Goal: Task Accomplishment & Management: Complete application form

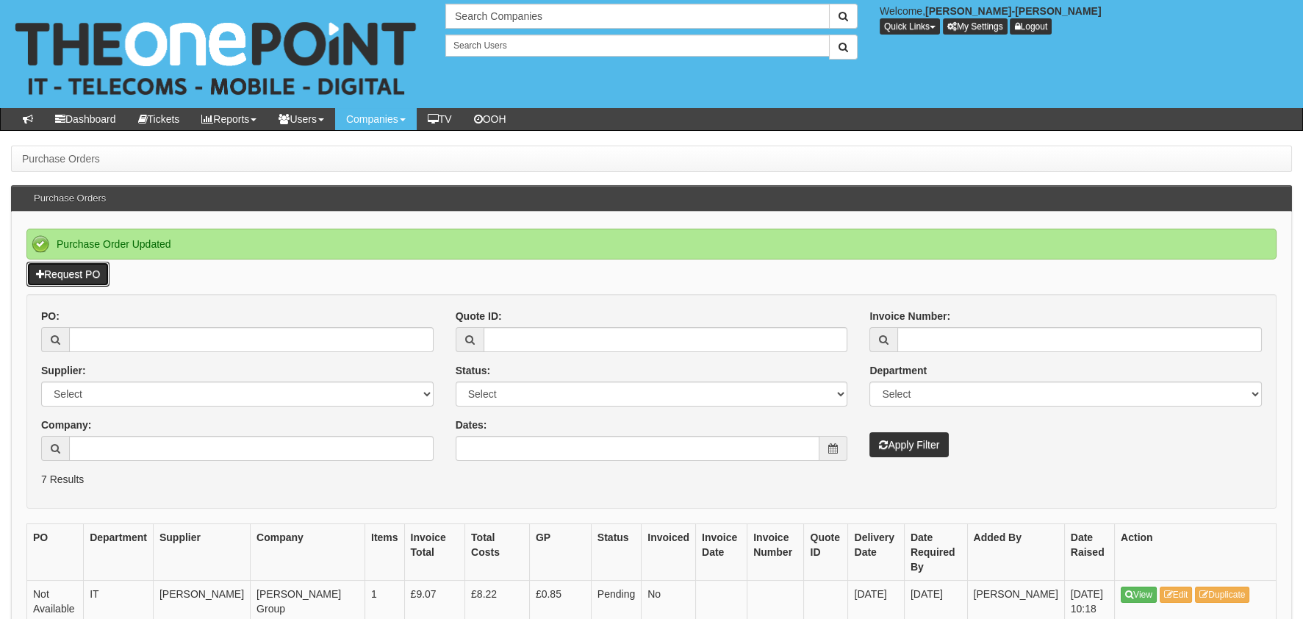
click at [30, 277] on link "Request PO" at bounding box center [67, 274] width 83 height 25
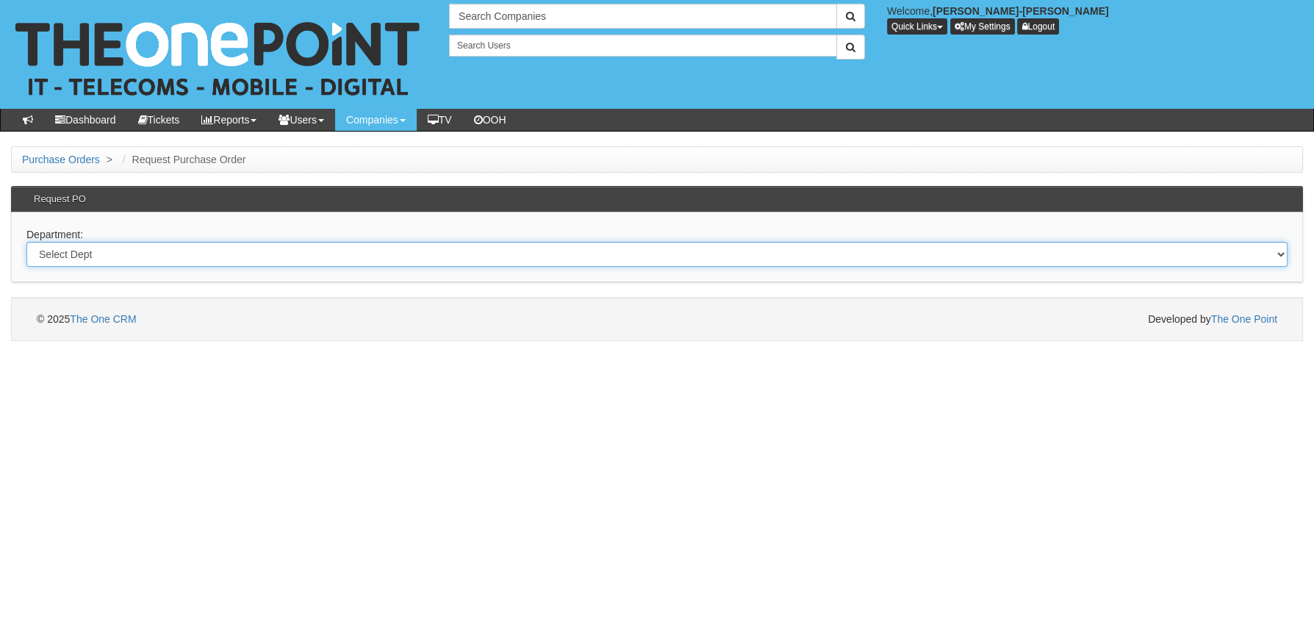
drag, startPoint x: 154, startPoint y: 246, endPoint x: 144, endPoint y: 262, distance: 18.8
click at [154, 246] on select "Select Dept Digital Internal IT Mobiles Marketing Telecoms" at bounding box center [656, 254] width 1261 height 25
select select "?pipeID=&dept=MOB"
click at [26, 242] on select "Select Dept Digital Internal IT Mobiles Marketing Telecoms" at bounding box center [656, 254] width 1261 height 25
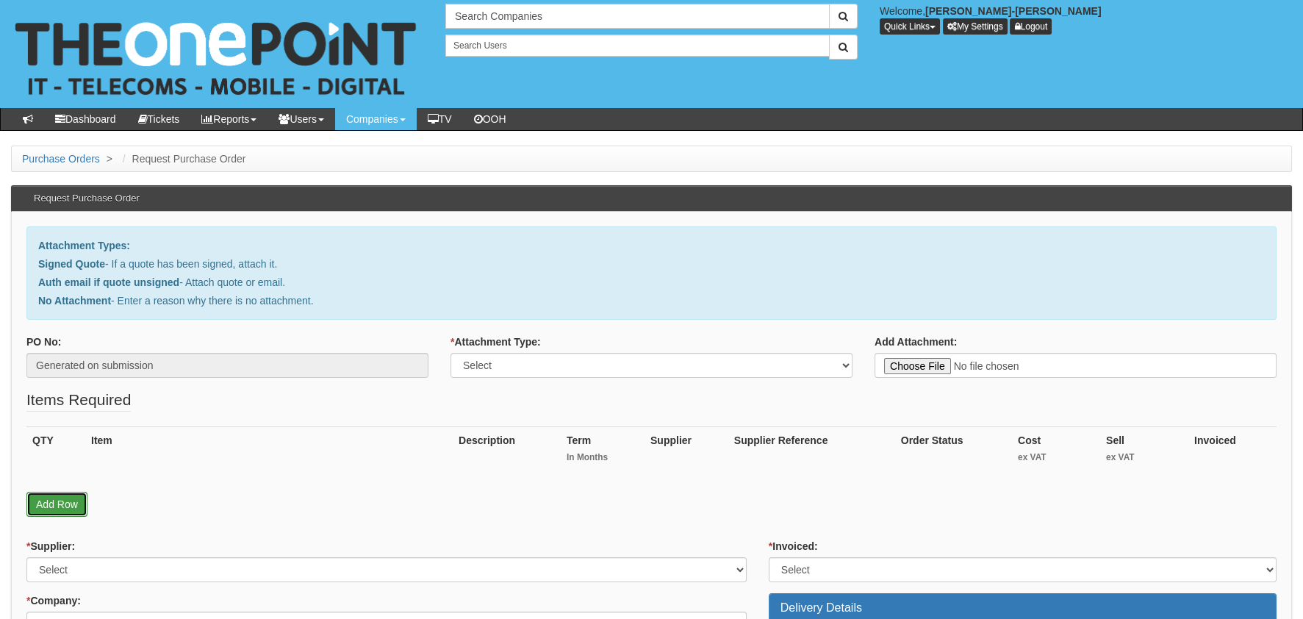
click at [61, 510] on link "Add Row" at bounding box center [56, 504] width 61 height 25
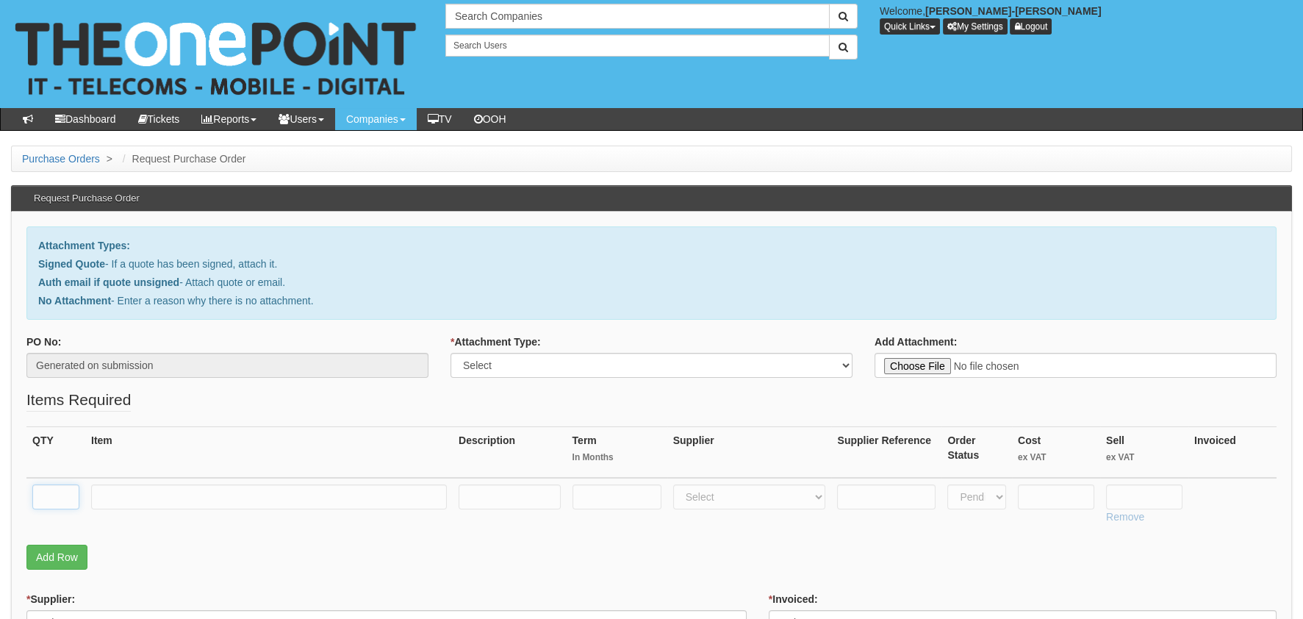
click at [59, 493] on input "text" at bounding box center [55, 496] width 47 height 25
type input "1"
click at [153, 489] on input "text" at bounding box center [269, 496] width 356 height 25
type input "RM DELIVERY"
click at [1071, 481] on td at bounding box center [1056, 504] width 88 height 52
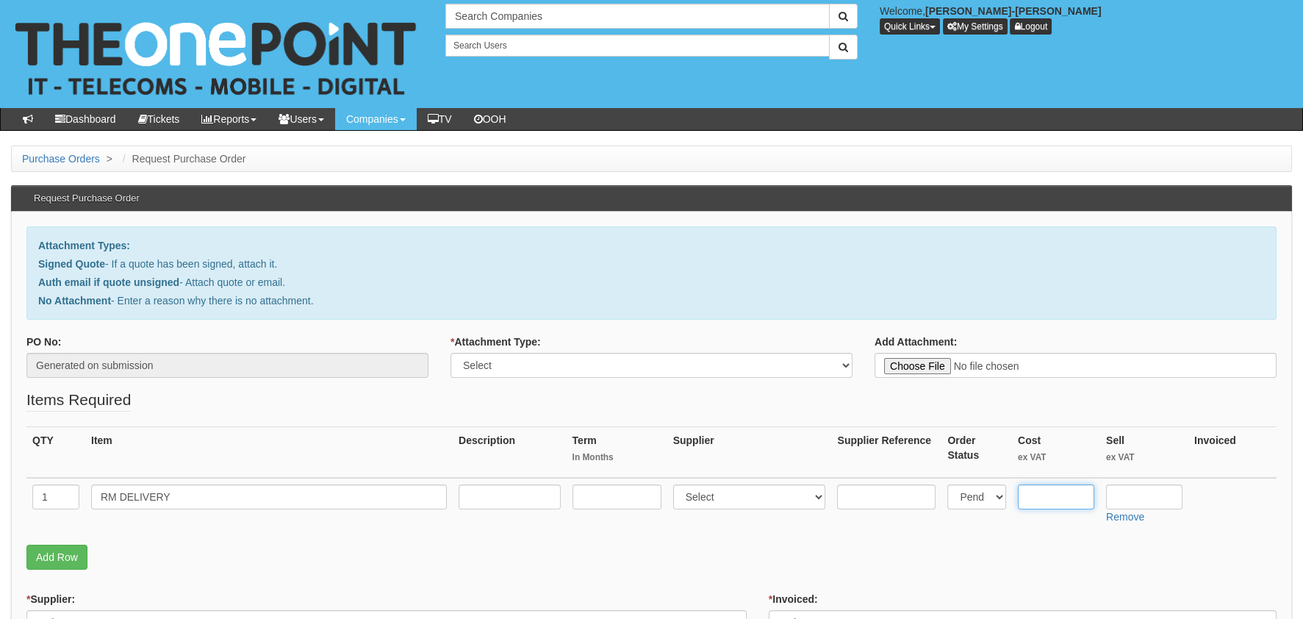
click at [1068, 497] on input "text" at bounding box center [1056, 496] width 76 height 25
type input "3.45"
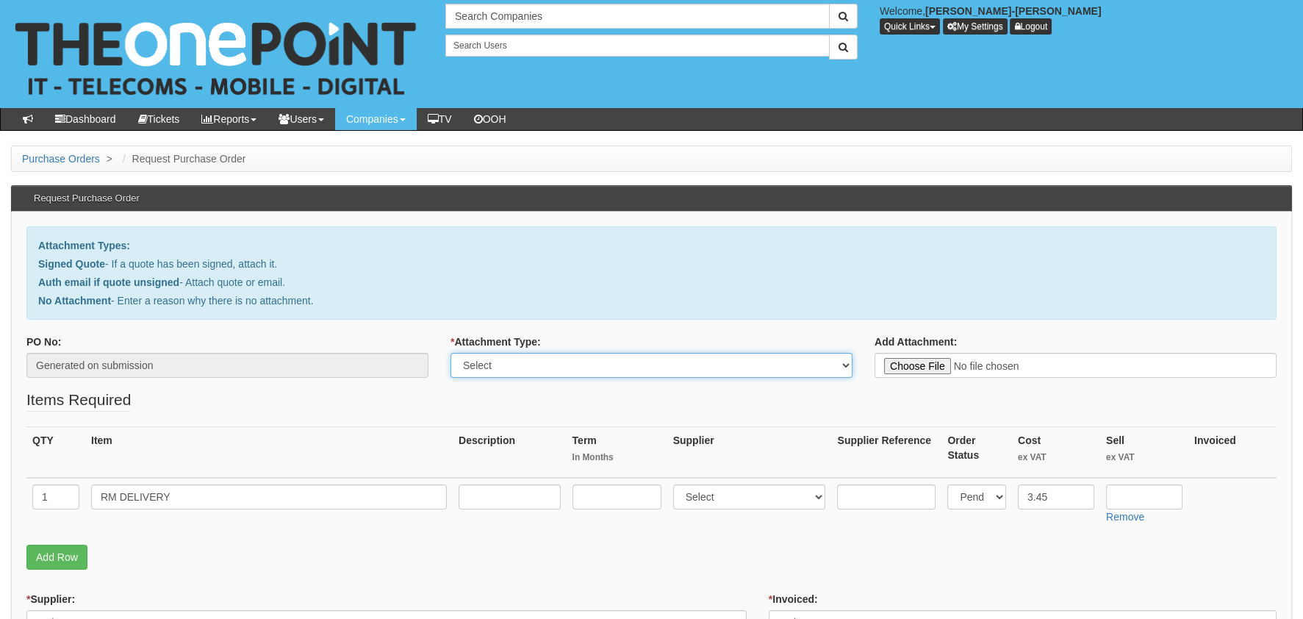
click at [631, 355] on select "Select Signed Quote Auth email with quote if unsigned No Attachment" at bounding box center [651, 365] width 402 height 25
select select "Auth email if quote unsigned"
click at [450, 353] on select "Select Signed Quote Auth email with quote if unsigned No Attachment" at bounding box center [651, 365] width 402 height 25
type input "C:\fakepath\Royal Mail - Postage Confirmation for WP-1445-0999-880.msg"
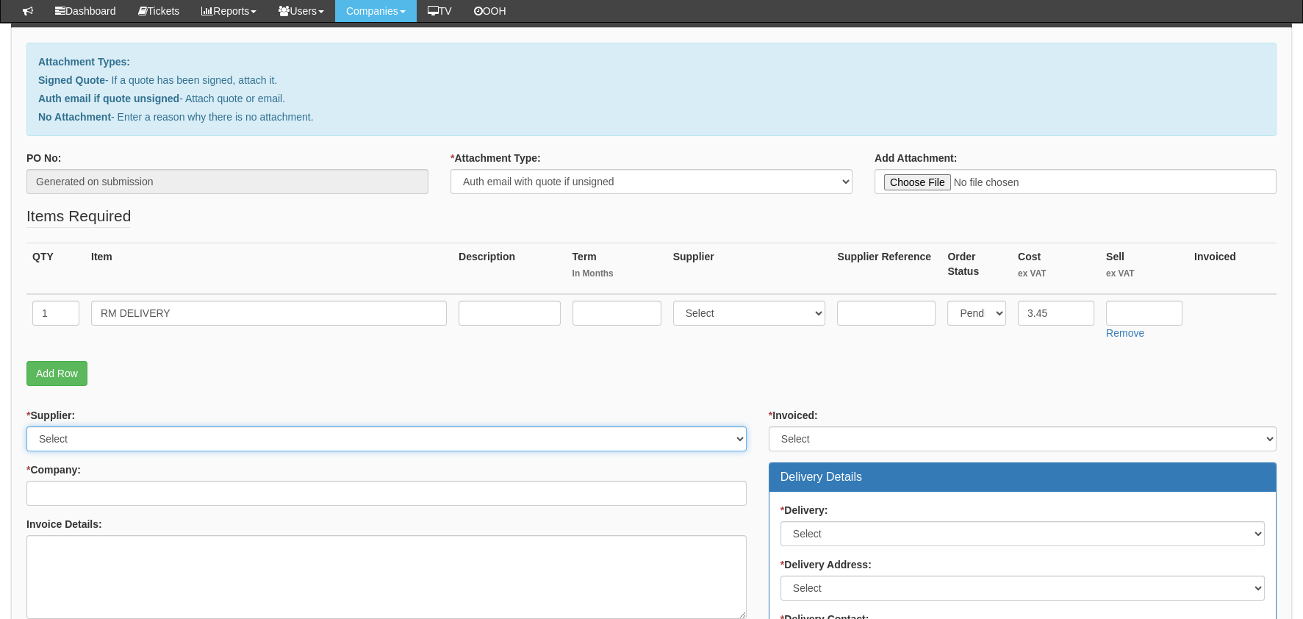
click at [115, 437] on select "Select 123 REG.co.uk 1Password 3 4Gon AA Jones Electric Ltd Abzorb Access Group…" at bounding box center [386, 438] width 720 height 25
select select "124"
click at [26, 426] on select "Select 123 REG.co.uk 1Password 3 4Gon AA Jones Electric Ltd Abzorb Access Group…" at bounding box center [386, 438] width 720 height 25
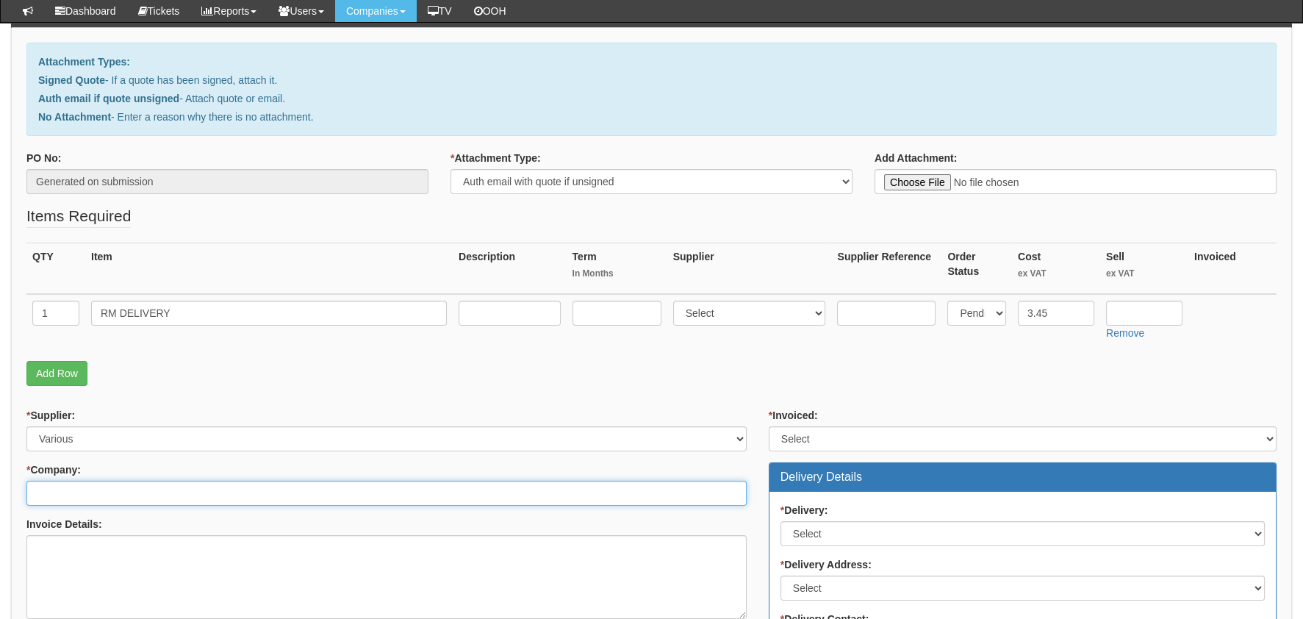
click at [86, 481] on input "* Company:" at bounding box center [386, 493] width 720 height 25
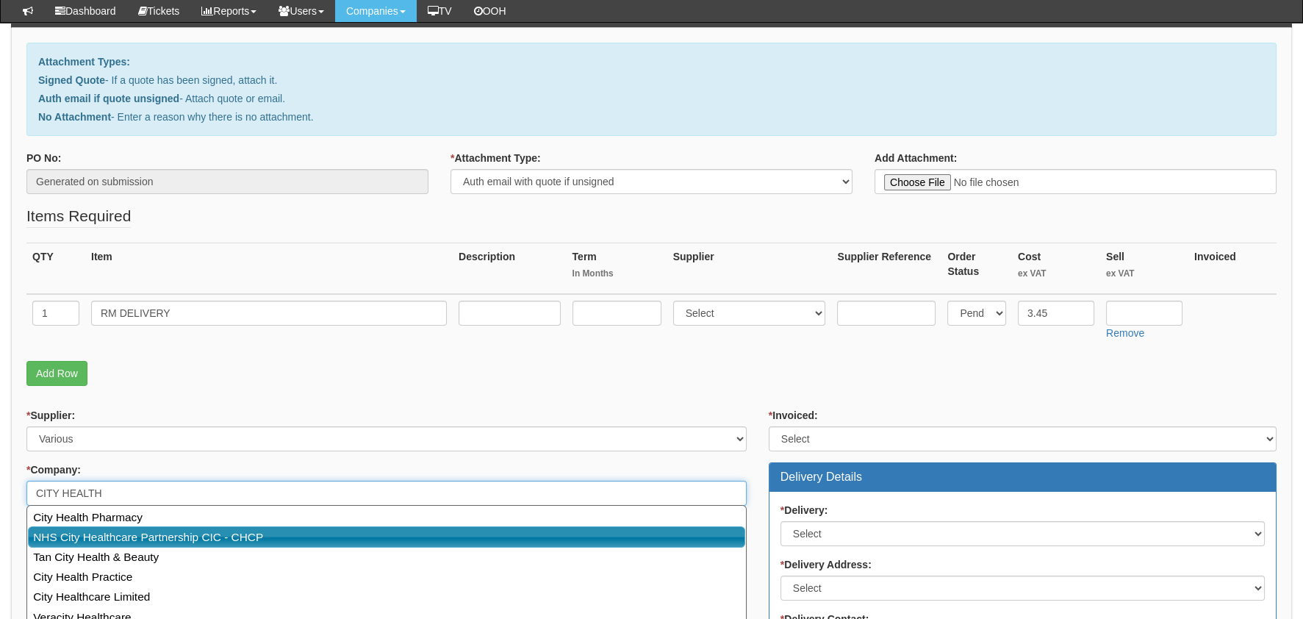
click at [162, 536] on link "NHS City Healthcare Partnership CIC - CHCP" at bounding box center [386, 536] width 717 height 21
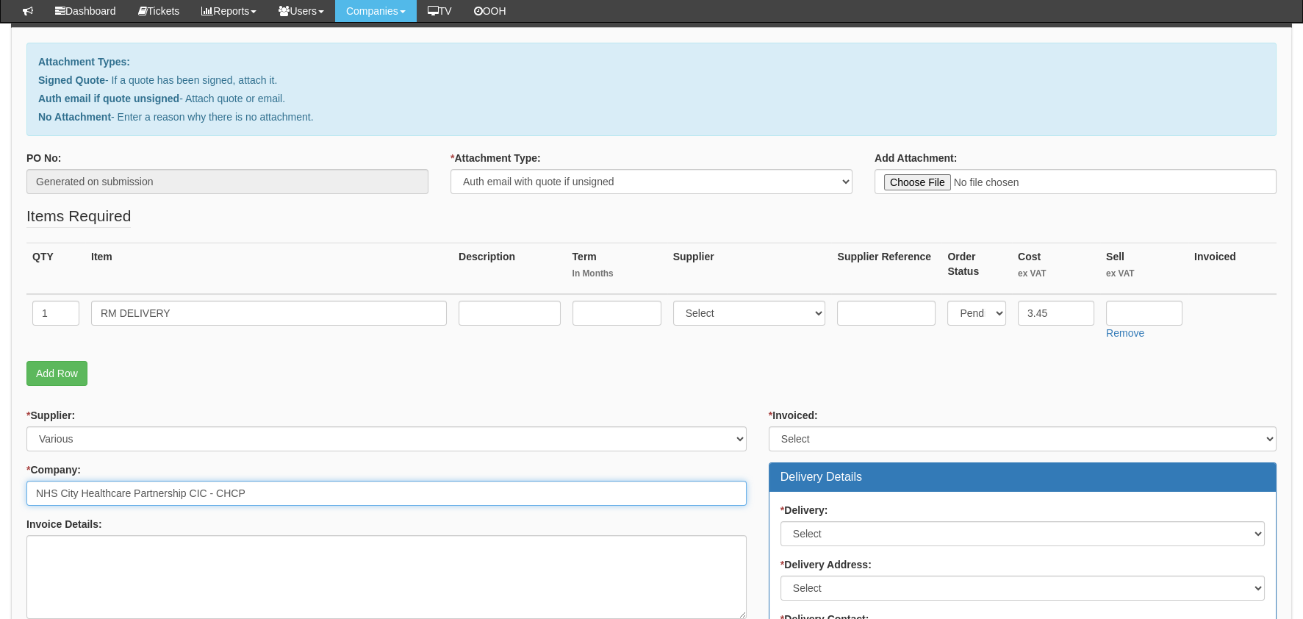
type input "NHS City Healthcare Partnership CIC - CHCP"
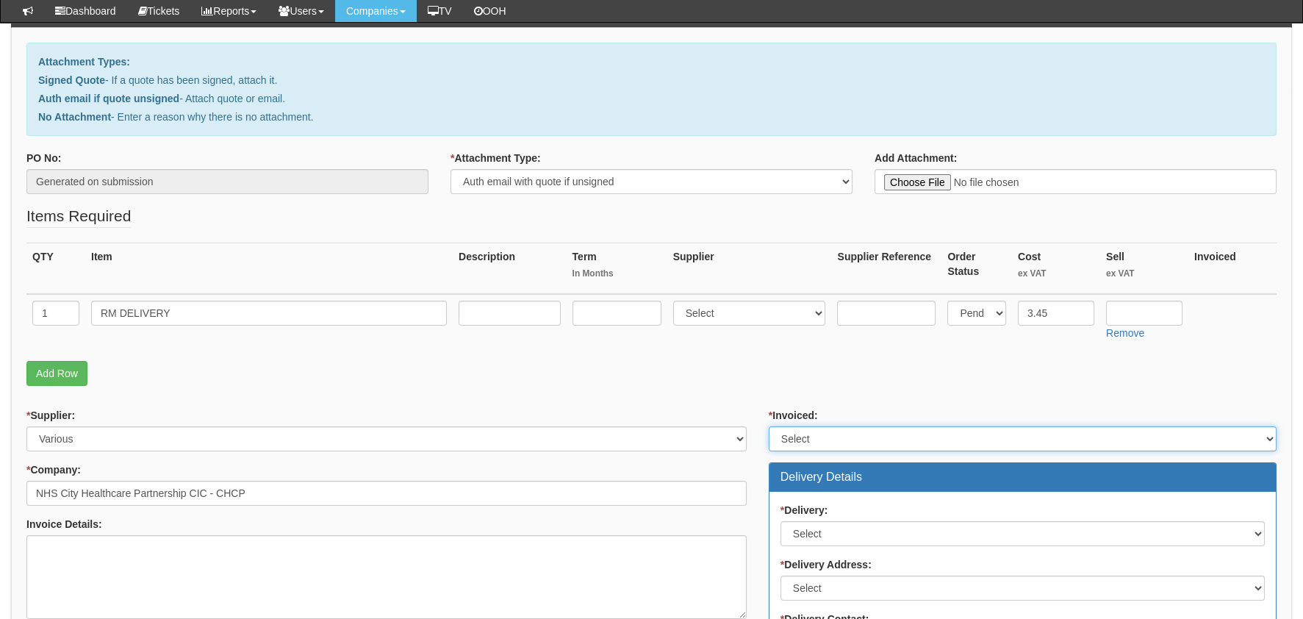
click at [856, 442] on select "Select Yes No N/A STB (part of order)" at bounding box center [1023, 438] width 508 height 25
select select "2"
click at [769, 426] on select "Select Yes No N/A STB (part of order)" at bounding box center [1023, 438] width 508 height 25
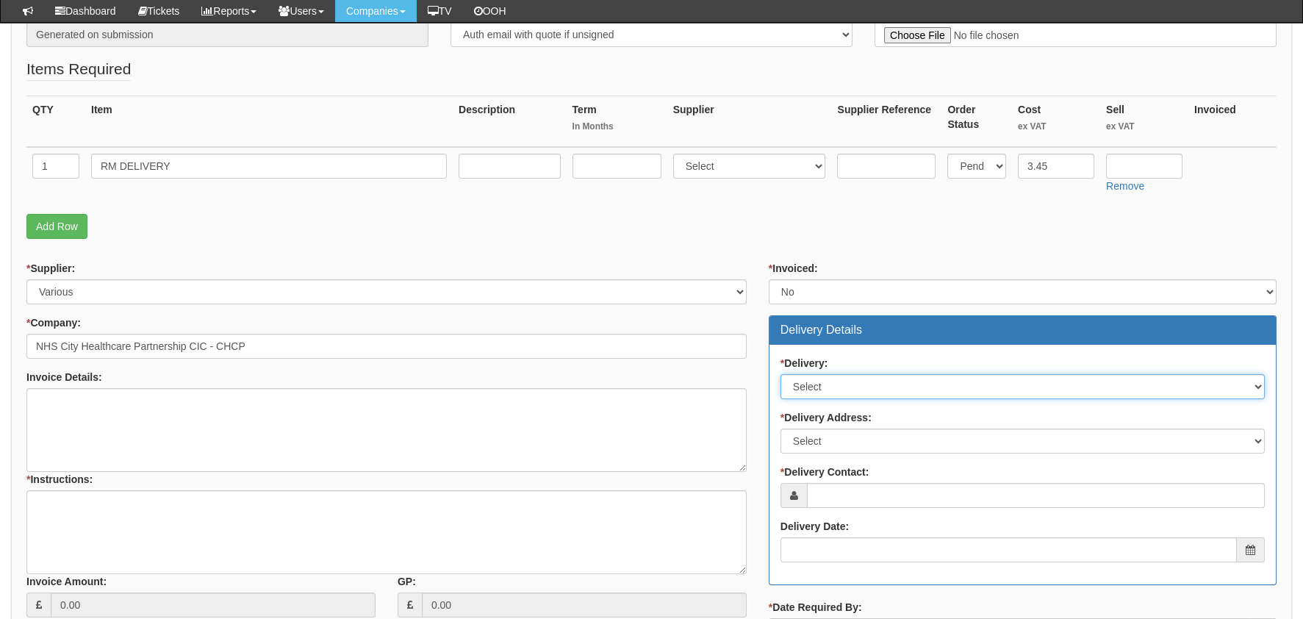
click at [844, 393] on select "Select No Not Applicable Yes" at bounding box center [1022, 386] width 484 height 25
select select "2"
click at [780, 374] on select "Select No Not Applicable Yes" at bounding box center [1022, 386] width 484 height 25
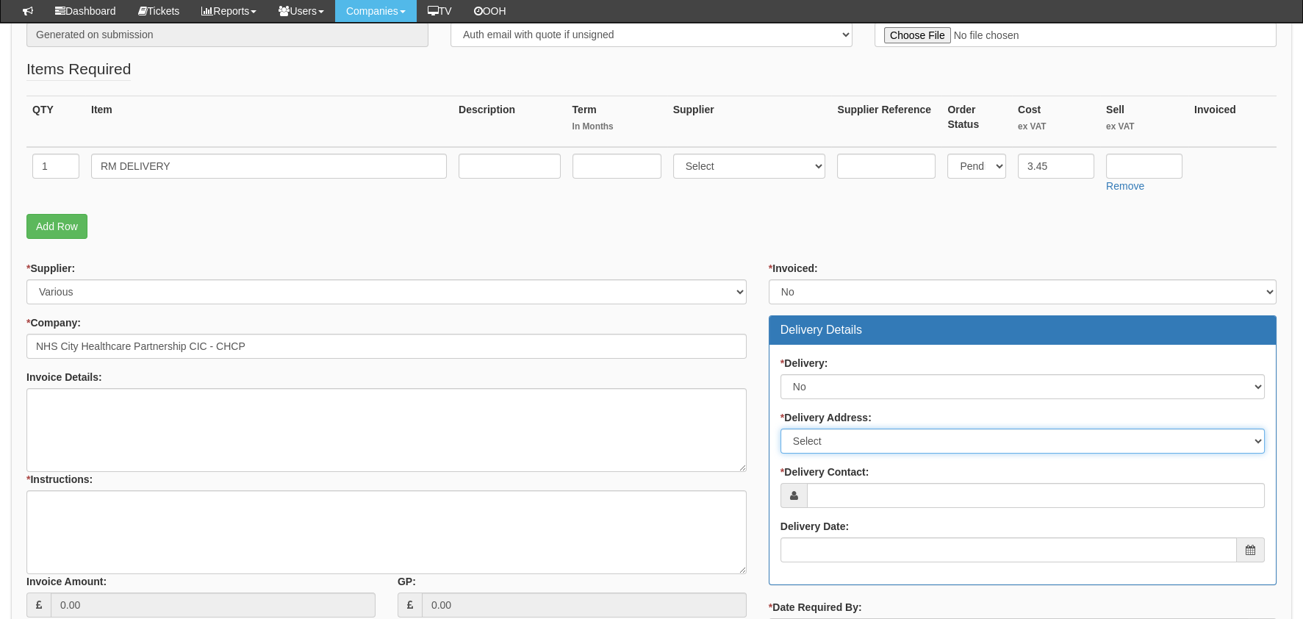
click at [846, 442] on select "Select Not Applicable Main Address - HU3 4AE Other" at bounding box center [1022, 440] width 484 height 25
select select "other"
click at [780, 428] on select "Select Not Applicable Main Address - HU3 4AE Other" at bounding box center [1022, 440] width 484 height 25
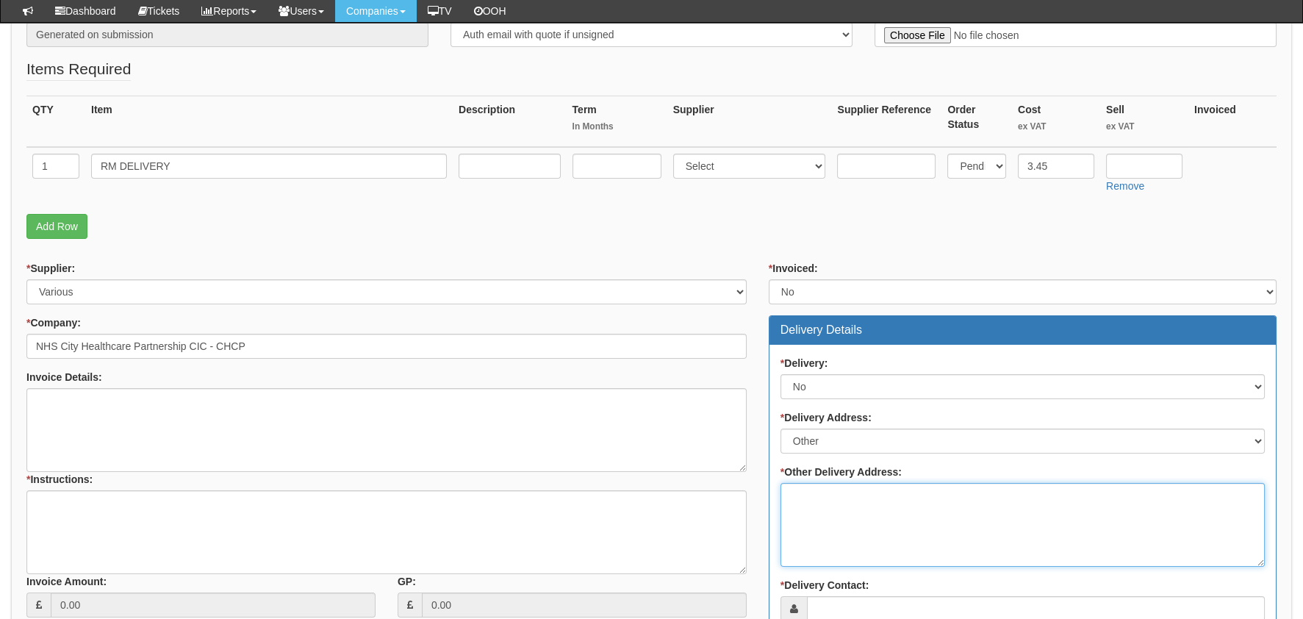
click at [872, 503] on textarea "* Other Delivery Address:" at bounding box center [1022, 525] width 484 height 84
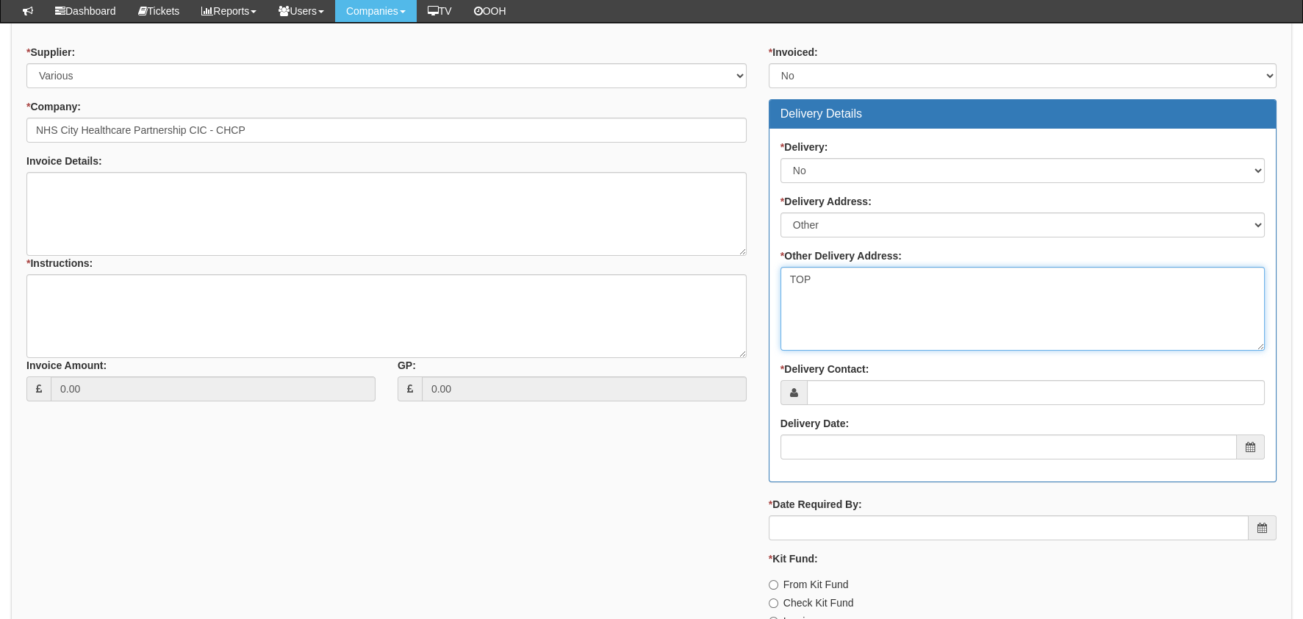
scroll to position [514, 0]
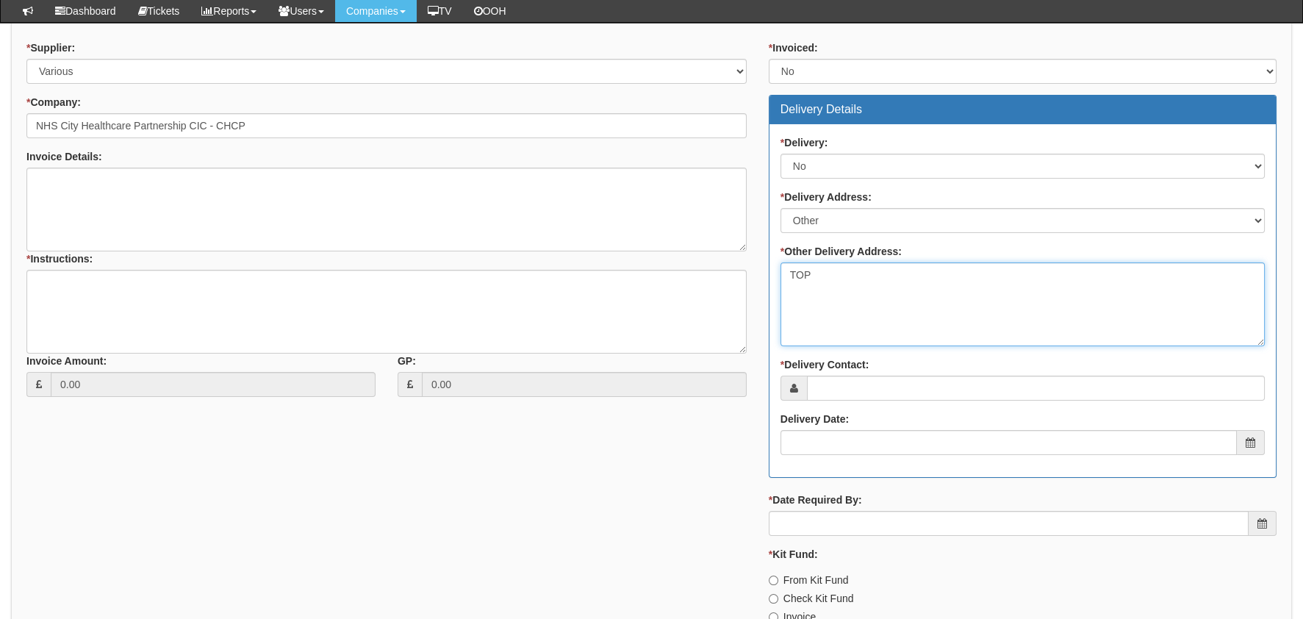
type textarea "TOP"
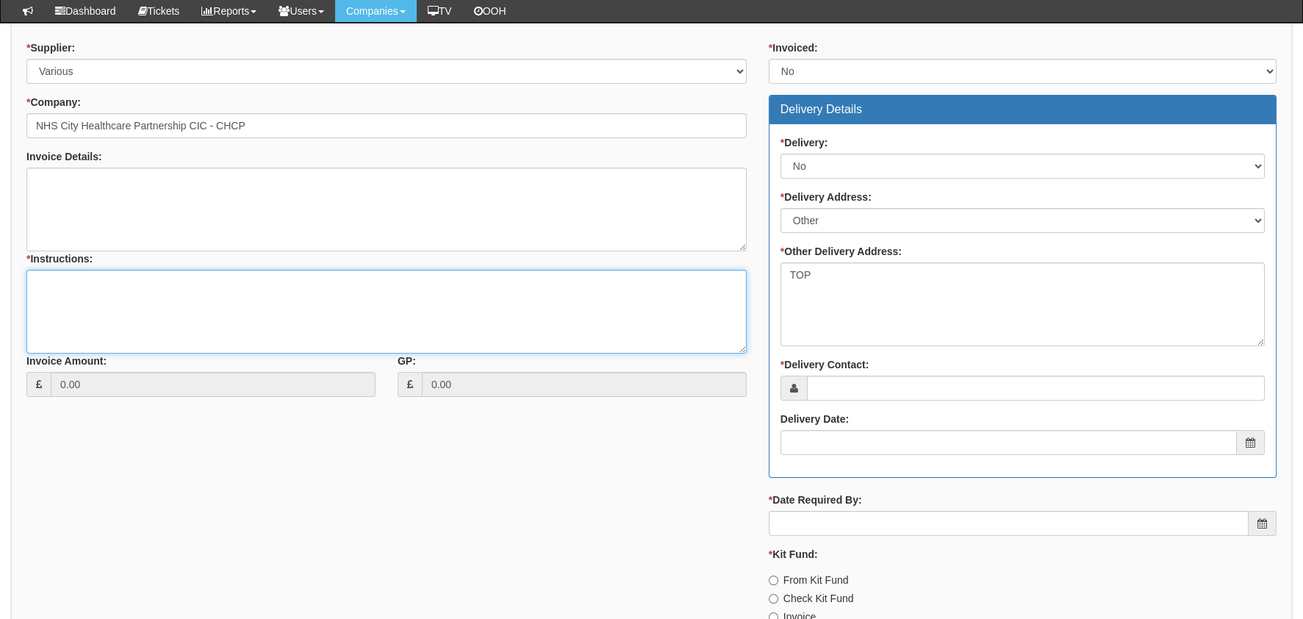
click at [79, 312] on textarea "* Instructions:" at bounding box center [386, 312] width 720 height 84
type textarea "Return device from brid"
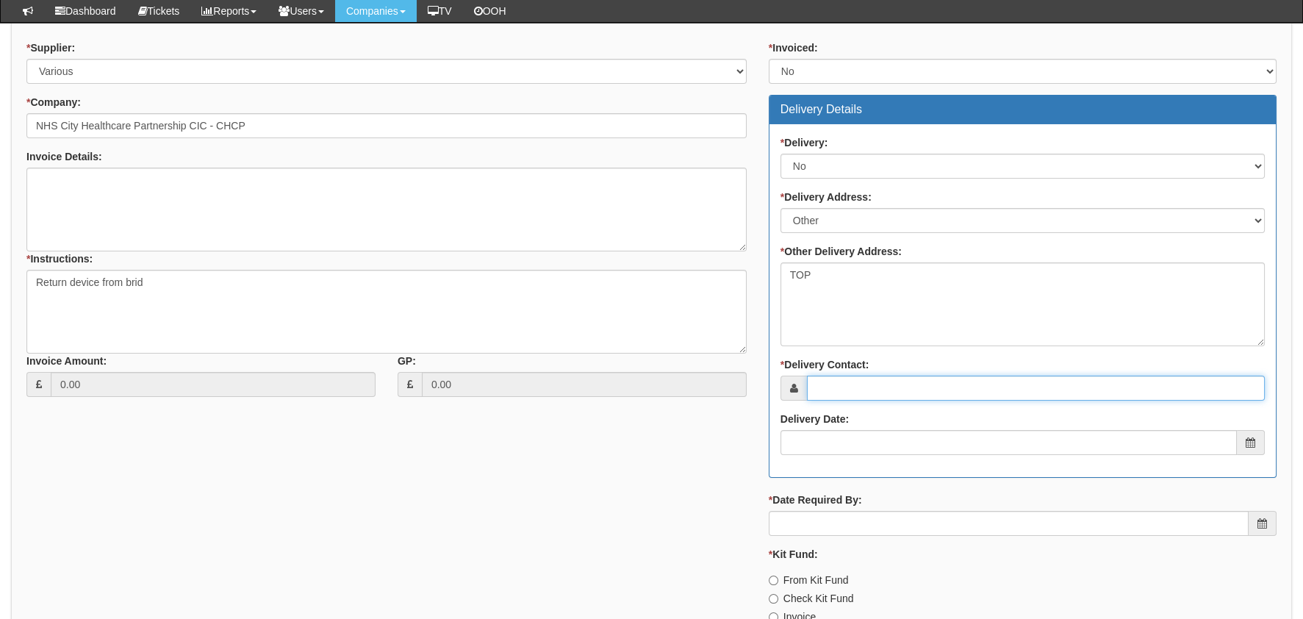
click at [829, 396] on input "* Delivery Contact:" at bounding box center [1036, 387] width 458 height 25
type input "N/A"
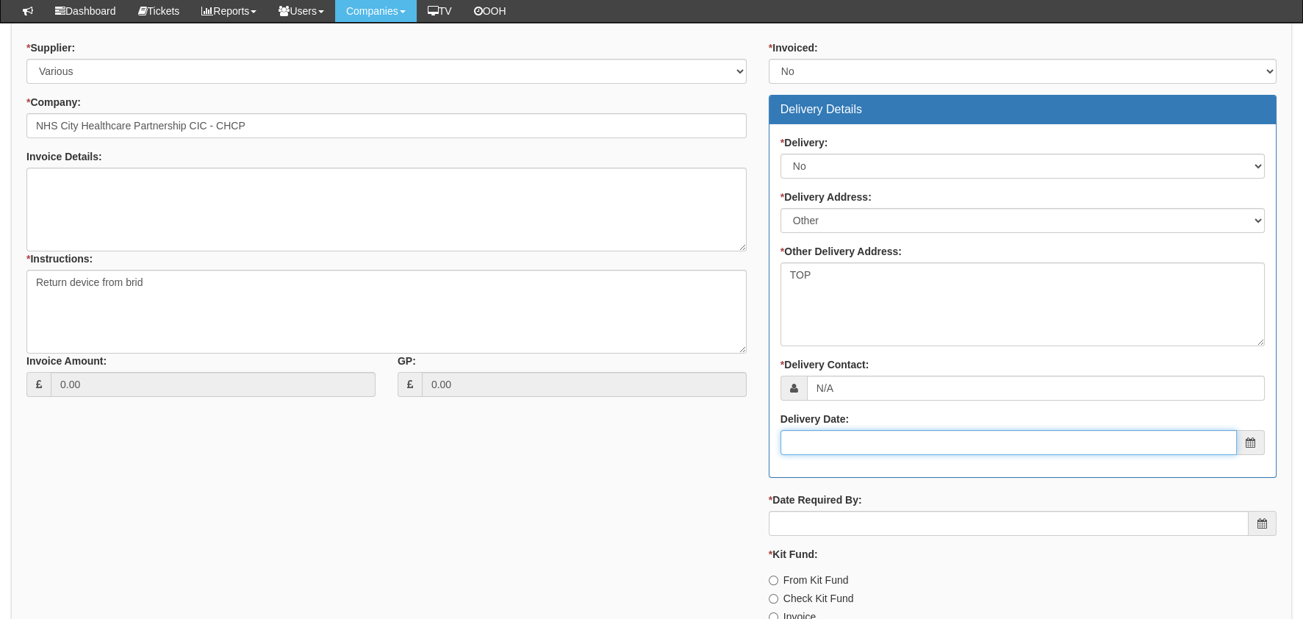
click at [852, 441] on input "Delivery Date:" at bounding box center [1008, 442] width 456 height 25
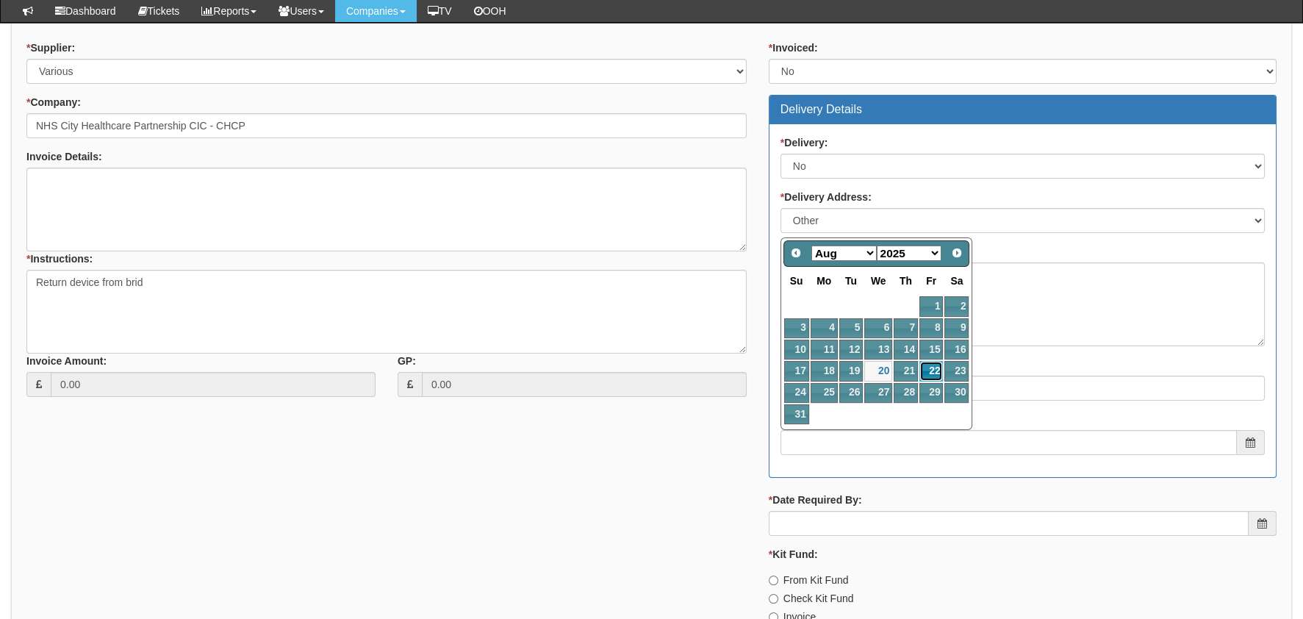
drag, startPoint x: 929, startPoint y: 364, endPoint x: 927, endPoint y: 373, distance: 9.7
click at [929, 364] on link "22" at bounding box center [931, 371] width 24 height 20
type input "2025-08-22"
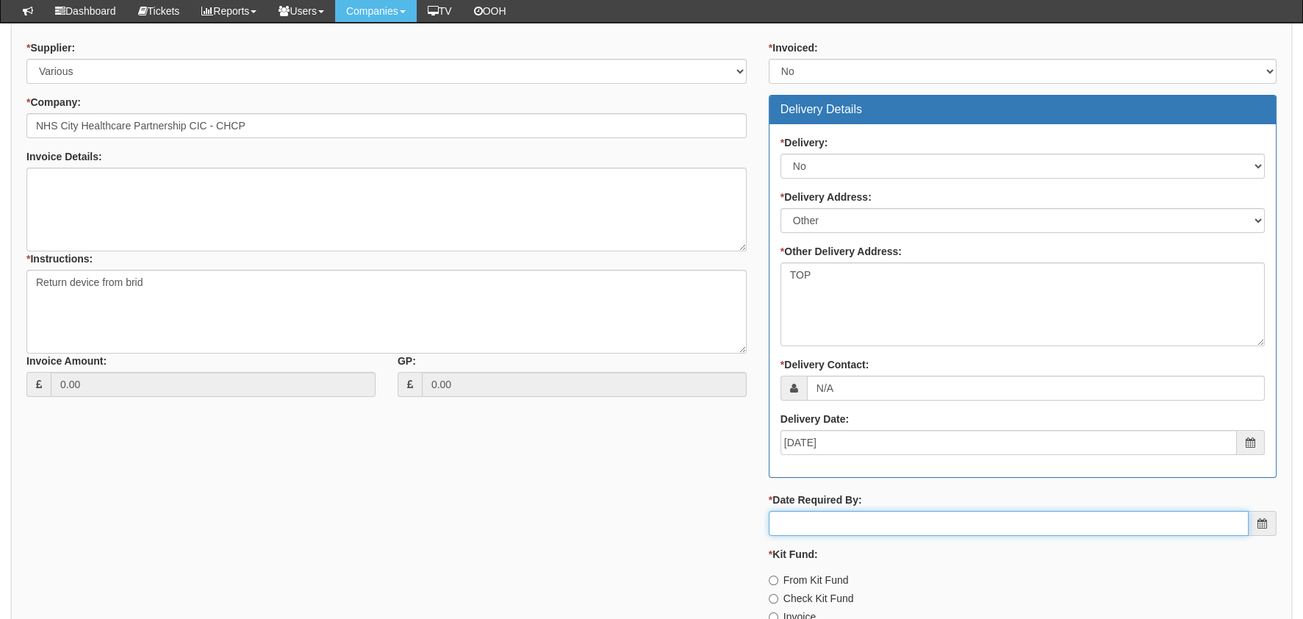
click at [835, 516] on input "* Date Required By:" at bounding box center [1009, 523] width 480 height 25
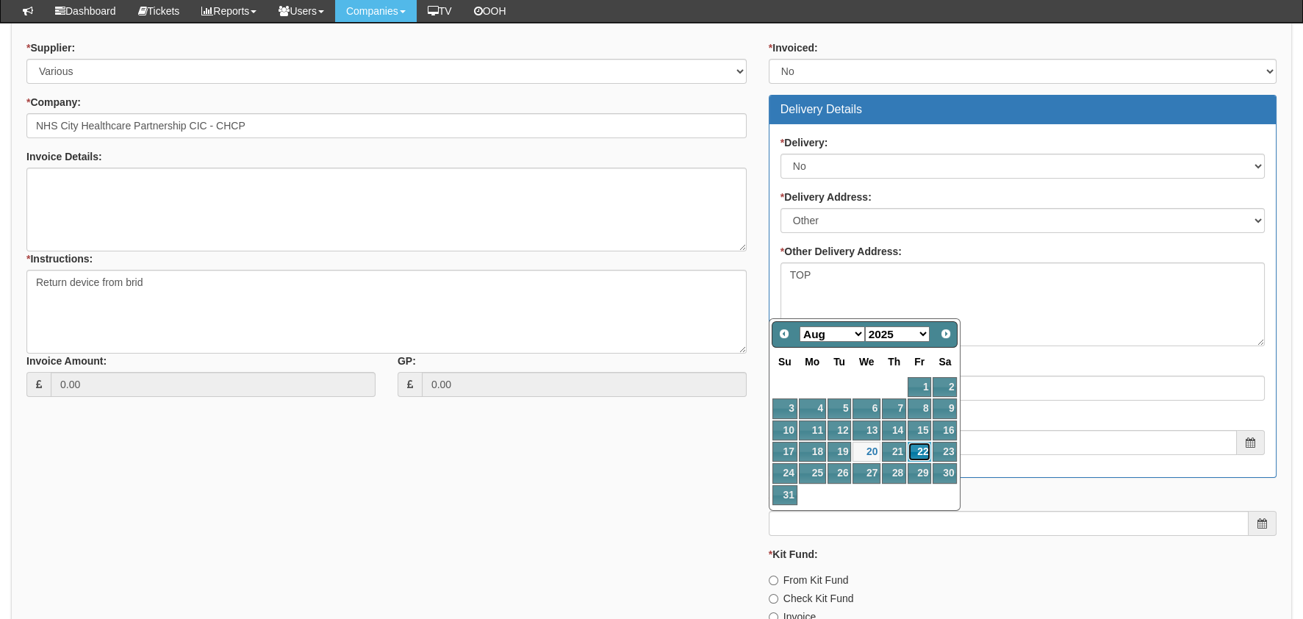
click at [924, 453] on link "22" at bounding box center [919, 452] width 24 height 20
type input "2025-08-22"
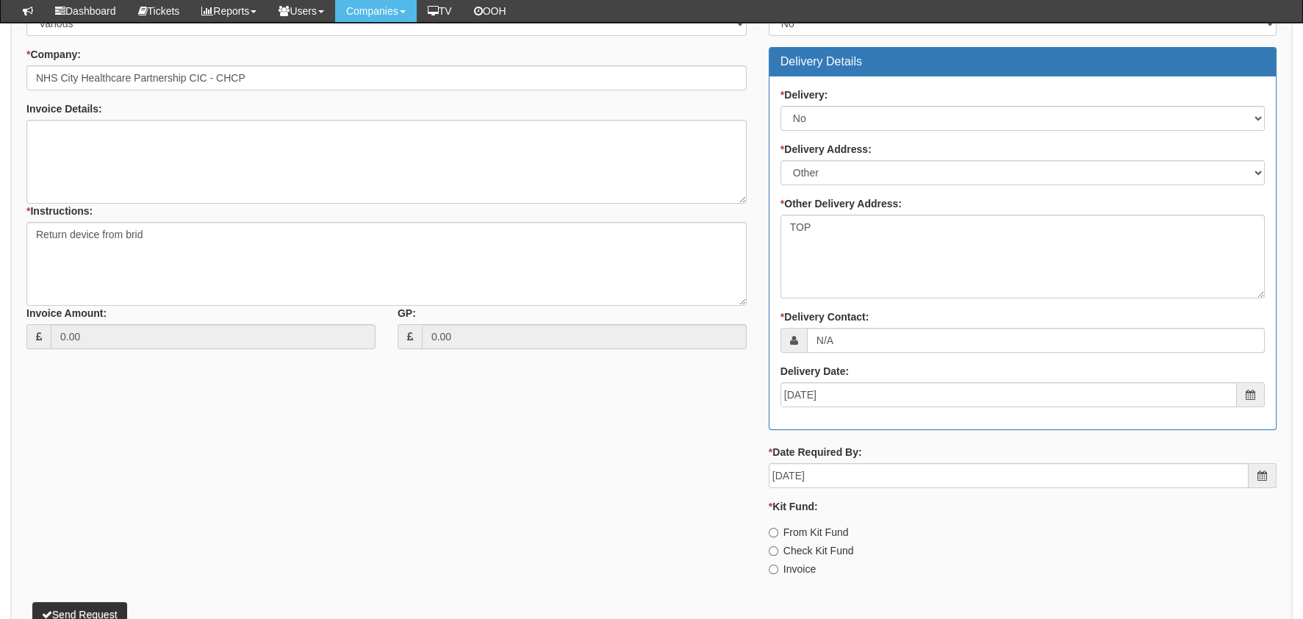
scroll to position [587, 0]
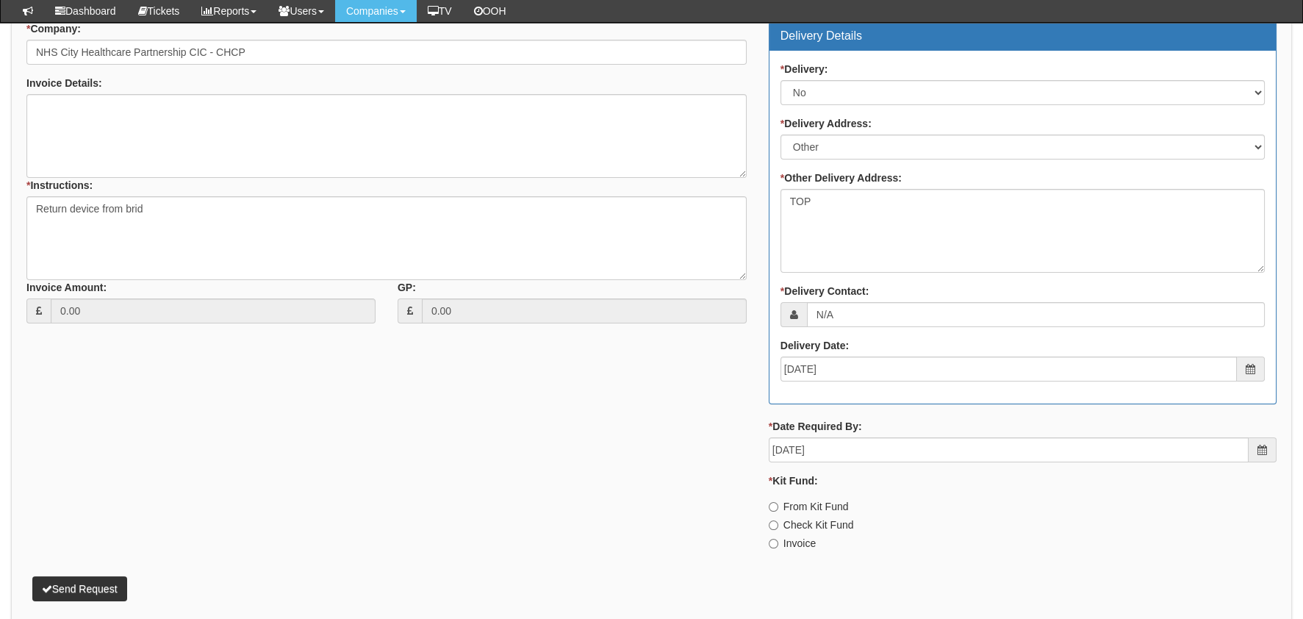
click at [806, 544] on label "Invoice" at bounding box center [792, 543] width 47 height 15
click at [778, 511] on input "Invoice" at bounding box center [774, 507] width 10 height 10
radio input "true"
click at [92, 581] on button "Send Request" at bounding box center [79, 588] width 95 height 25
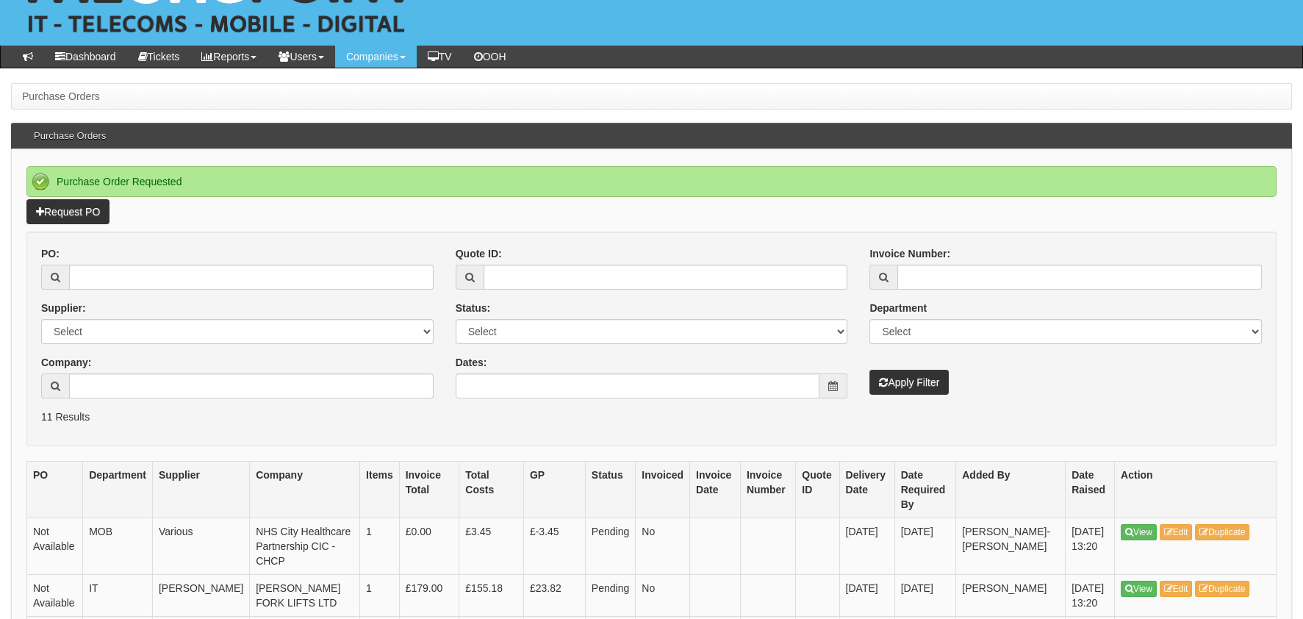
scroll to position [146, 0]
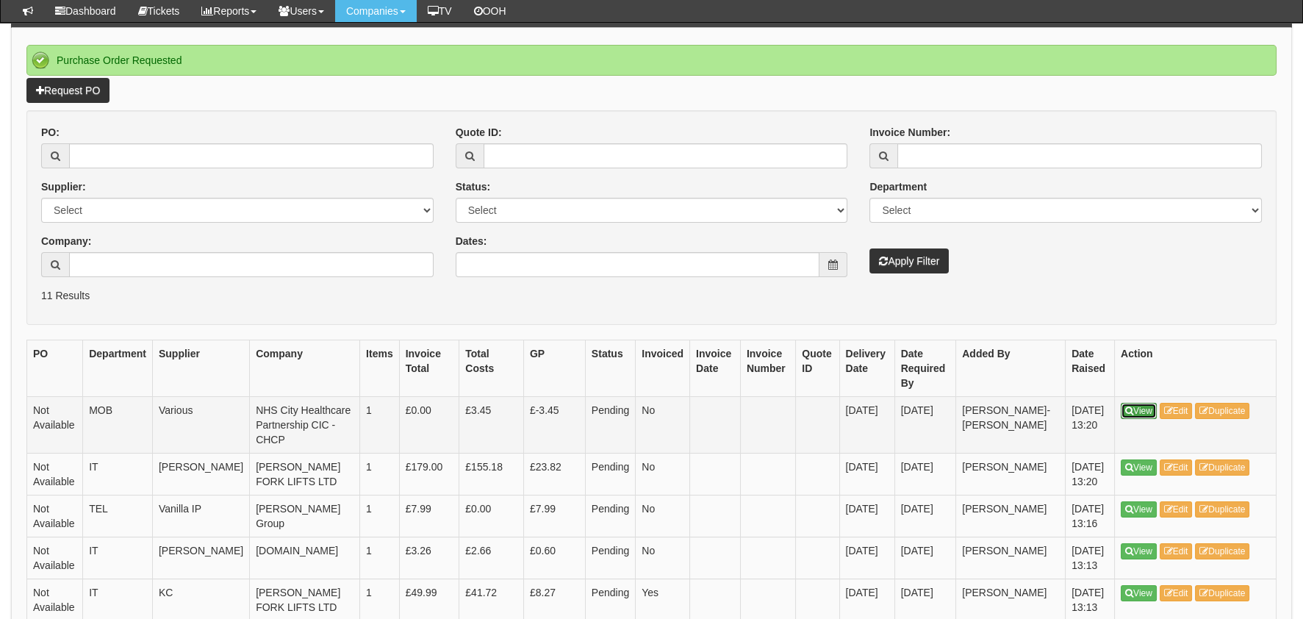
click at [1121, 411] on link "View" at bounding box center [1139, 411] width 36 height 16
